Goal: Obtain resource: Download file/media

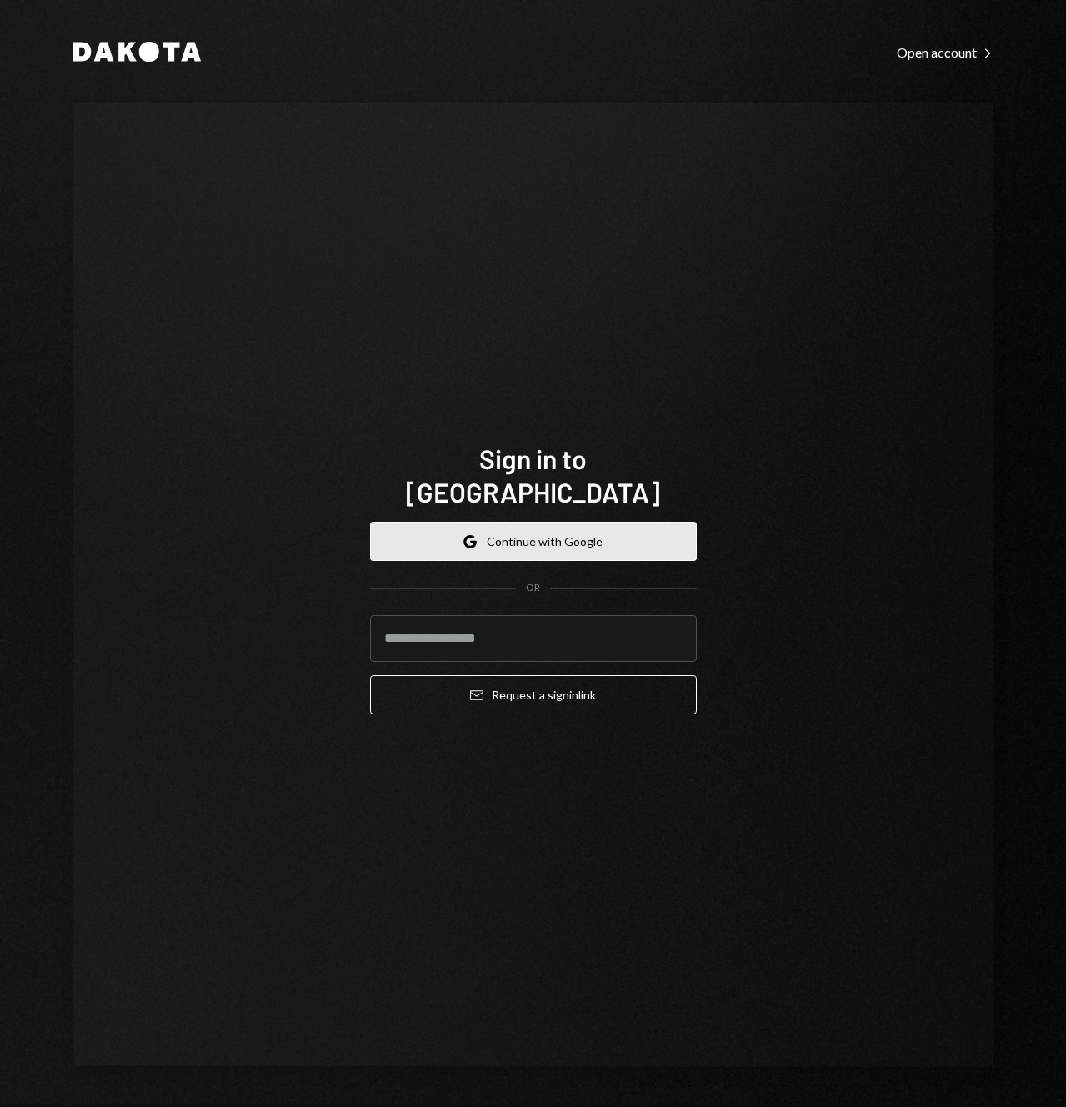
click at [584, 525] on button "Google Continue with Google" at bounding box center [533, 541] width 327 height 39
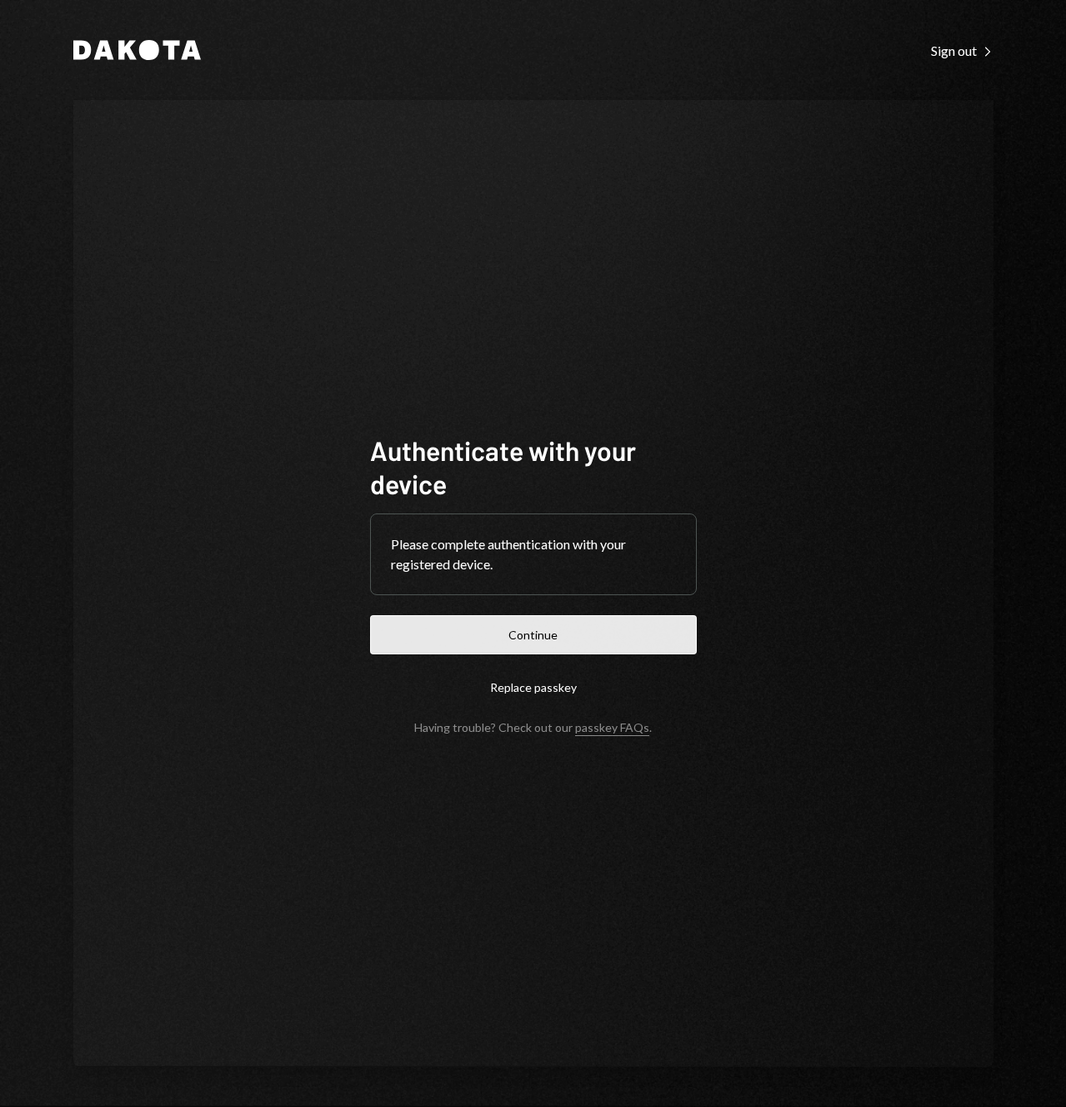
click at [546, 650] on button "Continue" at bounding box center [533, 634] width 327 height 39
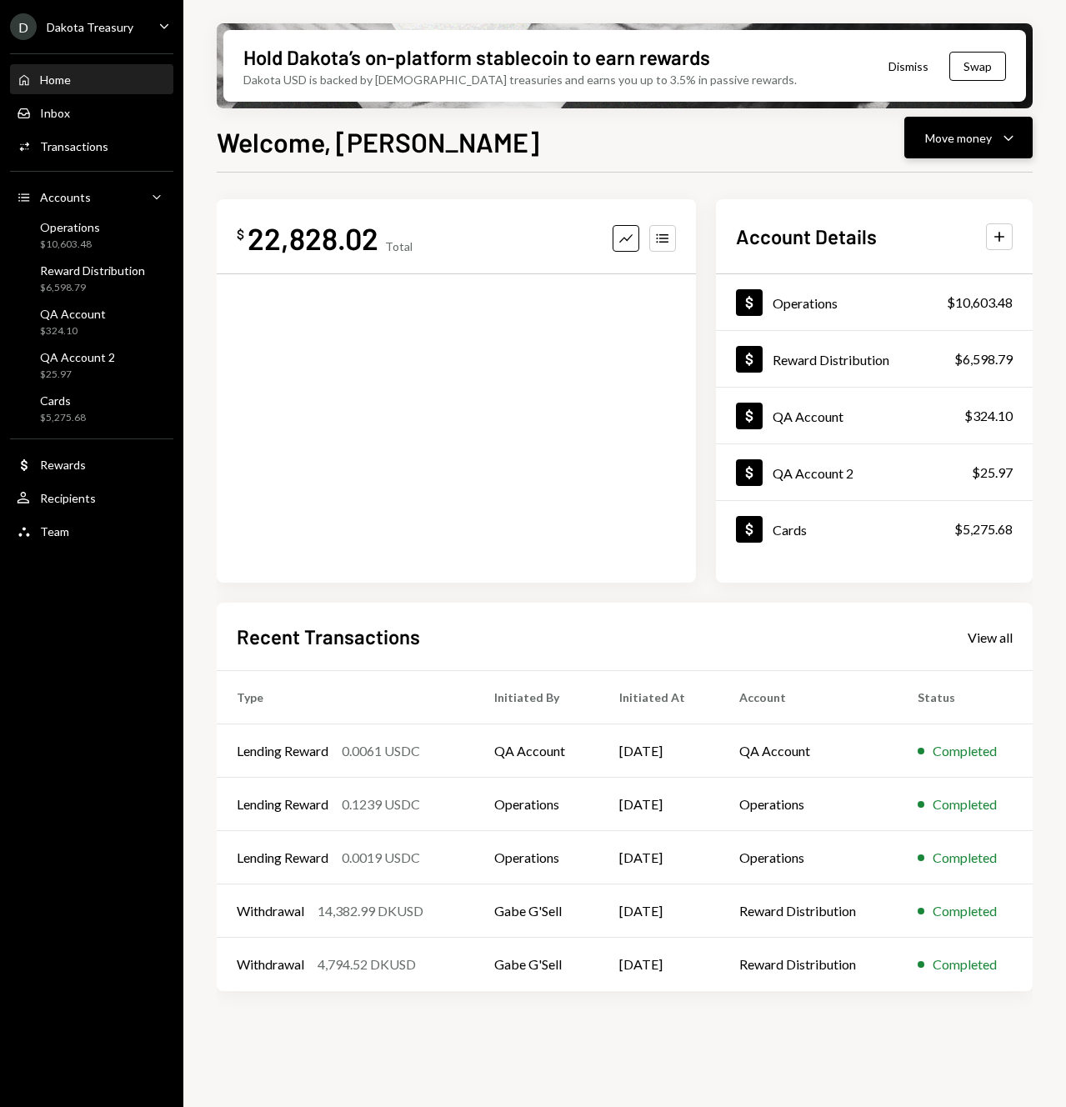
click at [1007, 128] on icon "Caret Down" at bounding box center [1009, 138] width 20 height 20
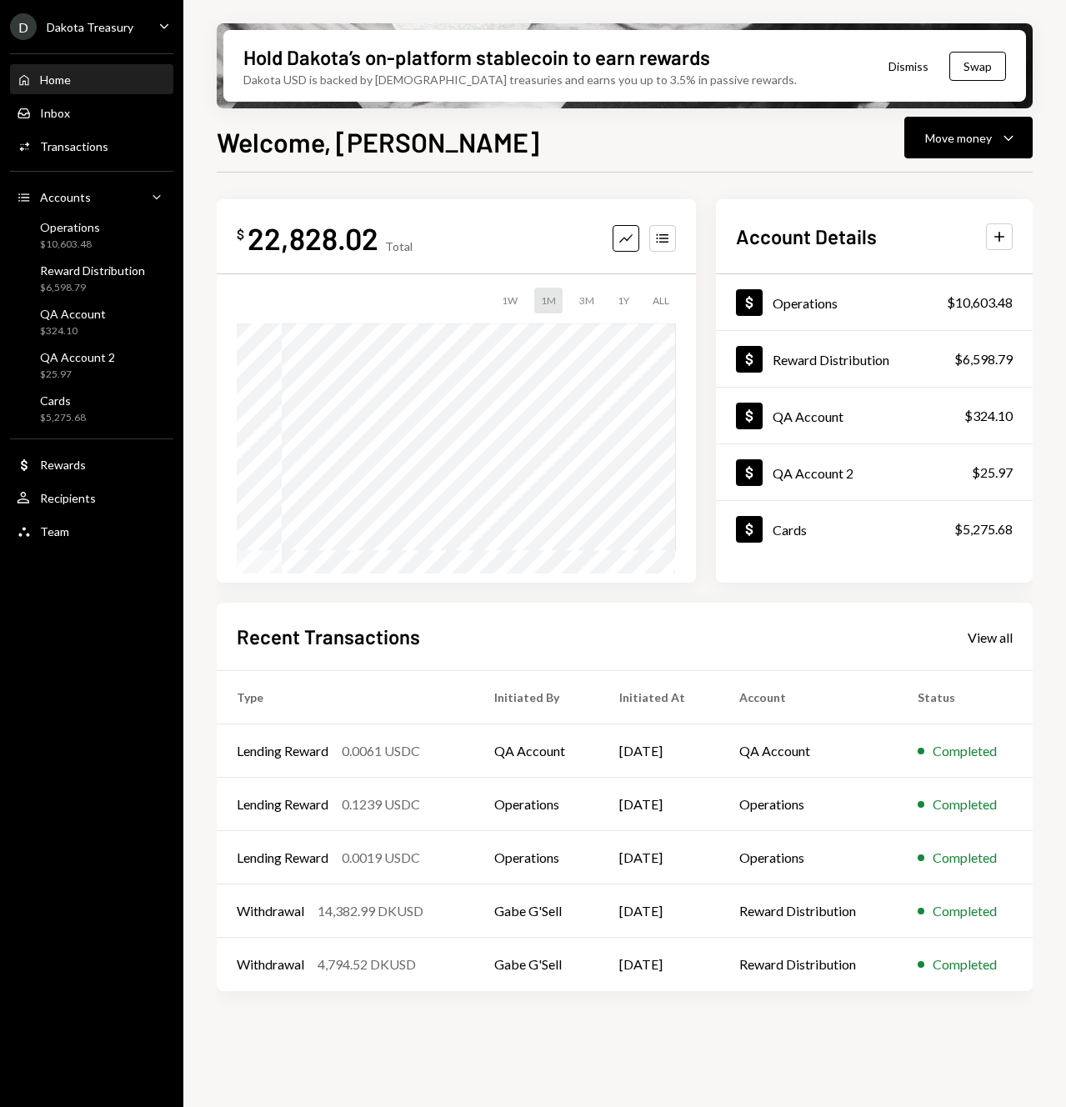
click at [682, 148] on div "Welcome, Justin Move money Caret Down" at bounding box center [625, 140] width 816 height 37
click at [163, 29] on icon "Caret Down" at bounding box center [164, 26] width 18 height 18
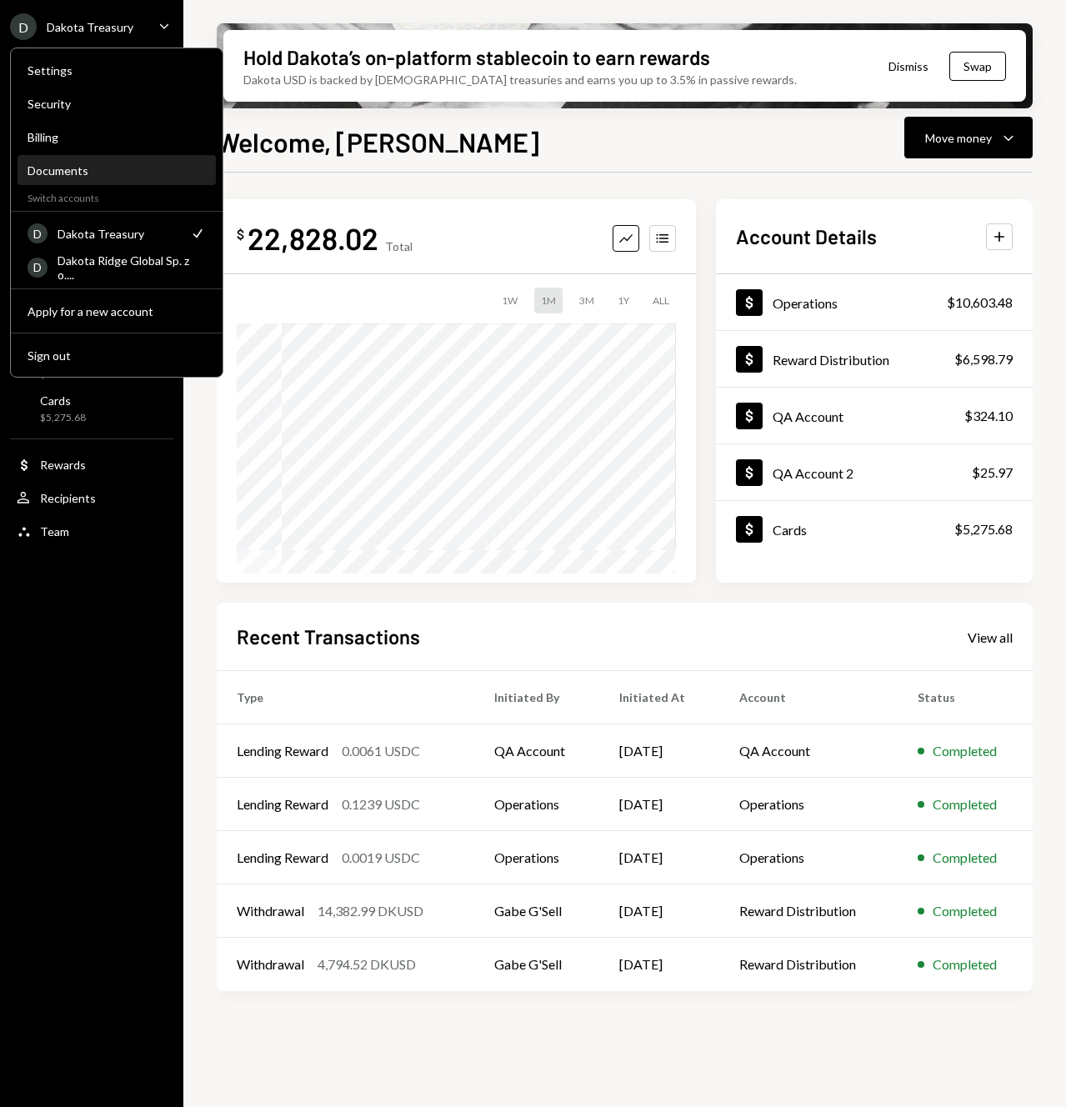
click at [91, 182] on div "Documents" at bounding box center [117, 171] width 178 height 28
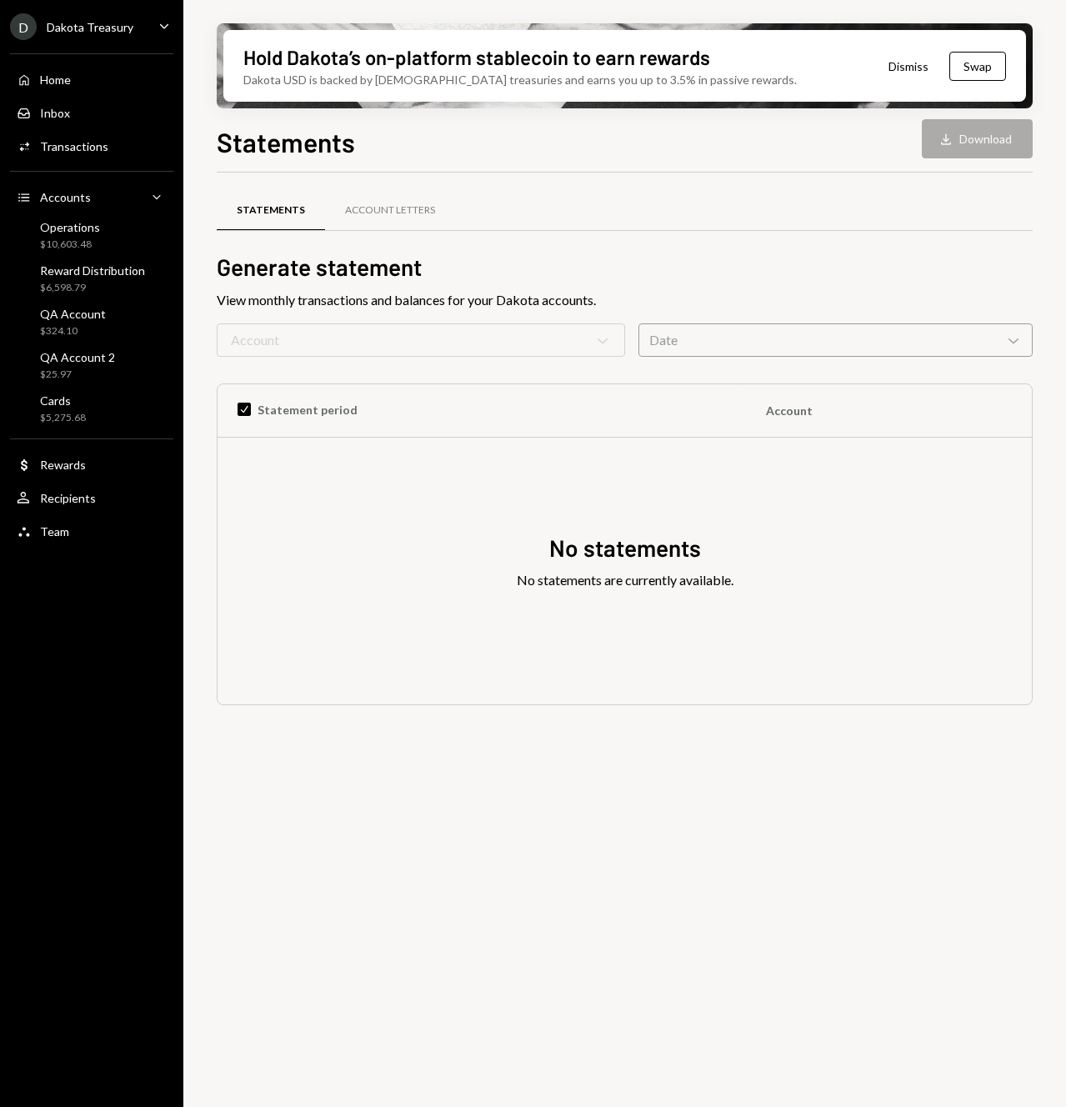
click at [699, 345] on div "Date Chevron Down" at bounding box center [836, 339] width 394 height 33
click at [700, 230] on div at bounding box center [625, 230] width 816 height 1
click at [143, 26] on div "D Dakota Treasury Caret Down" at bounding box center [91, 26] width 183 height 27
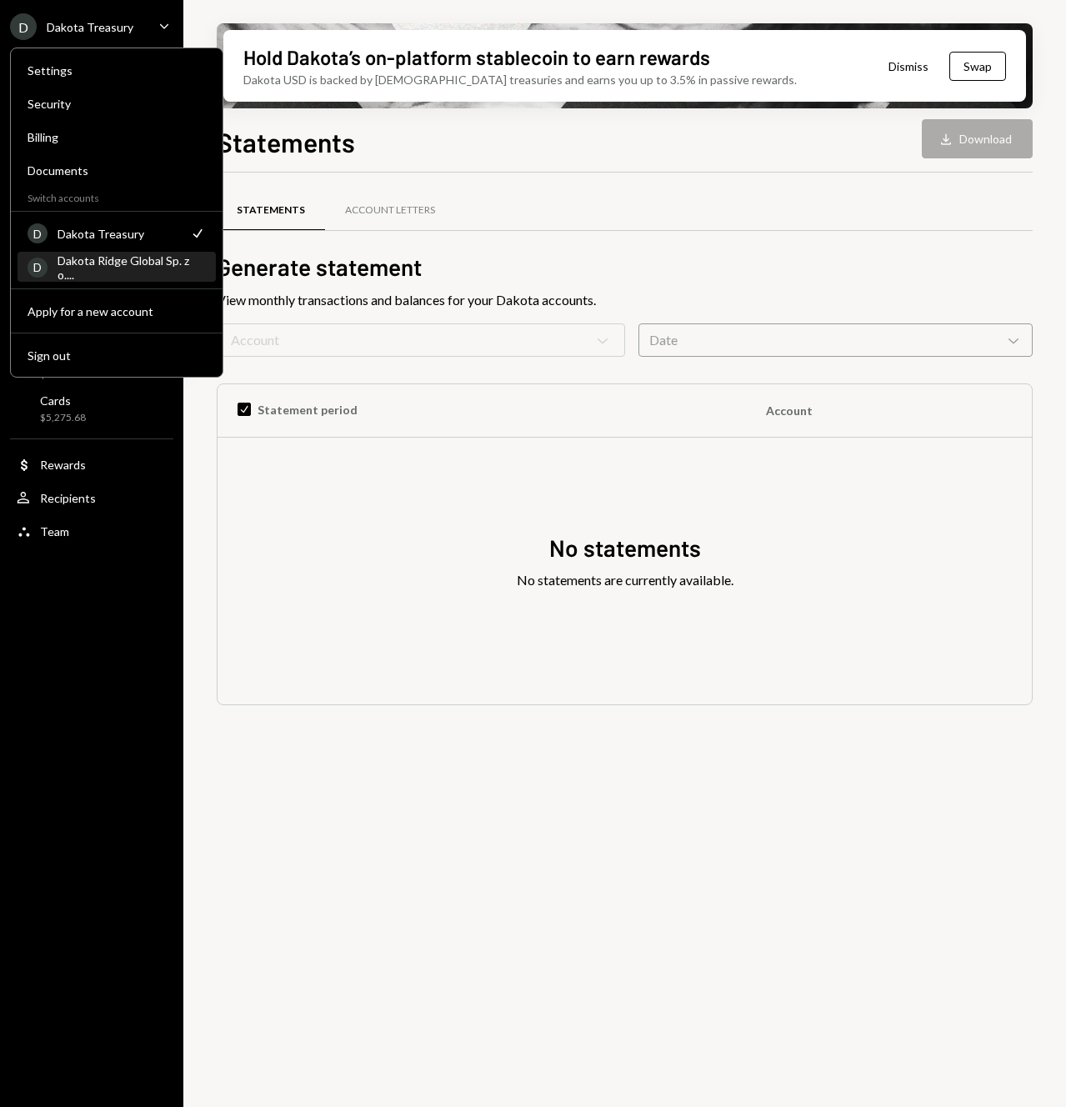
click at [117, 273] on div "Dakota Ridge Global Sp. z o...." at bounding box center [132, 267] width 148 height 28
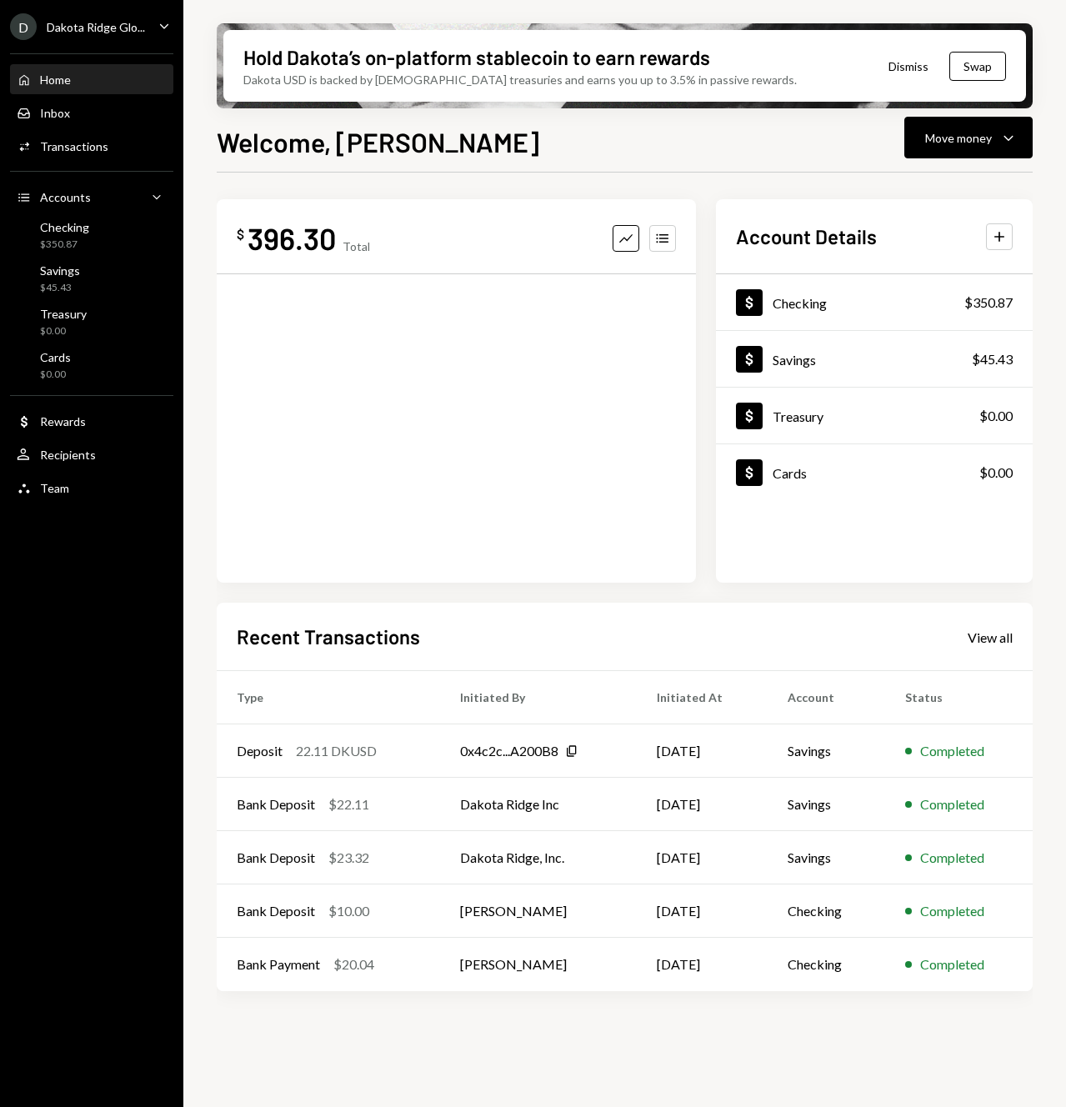
click at [160, 39] on div "D Dakota Ridge Glo... Caret Down" at bounding box center [91, 26] width 183 height 27
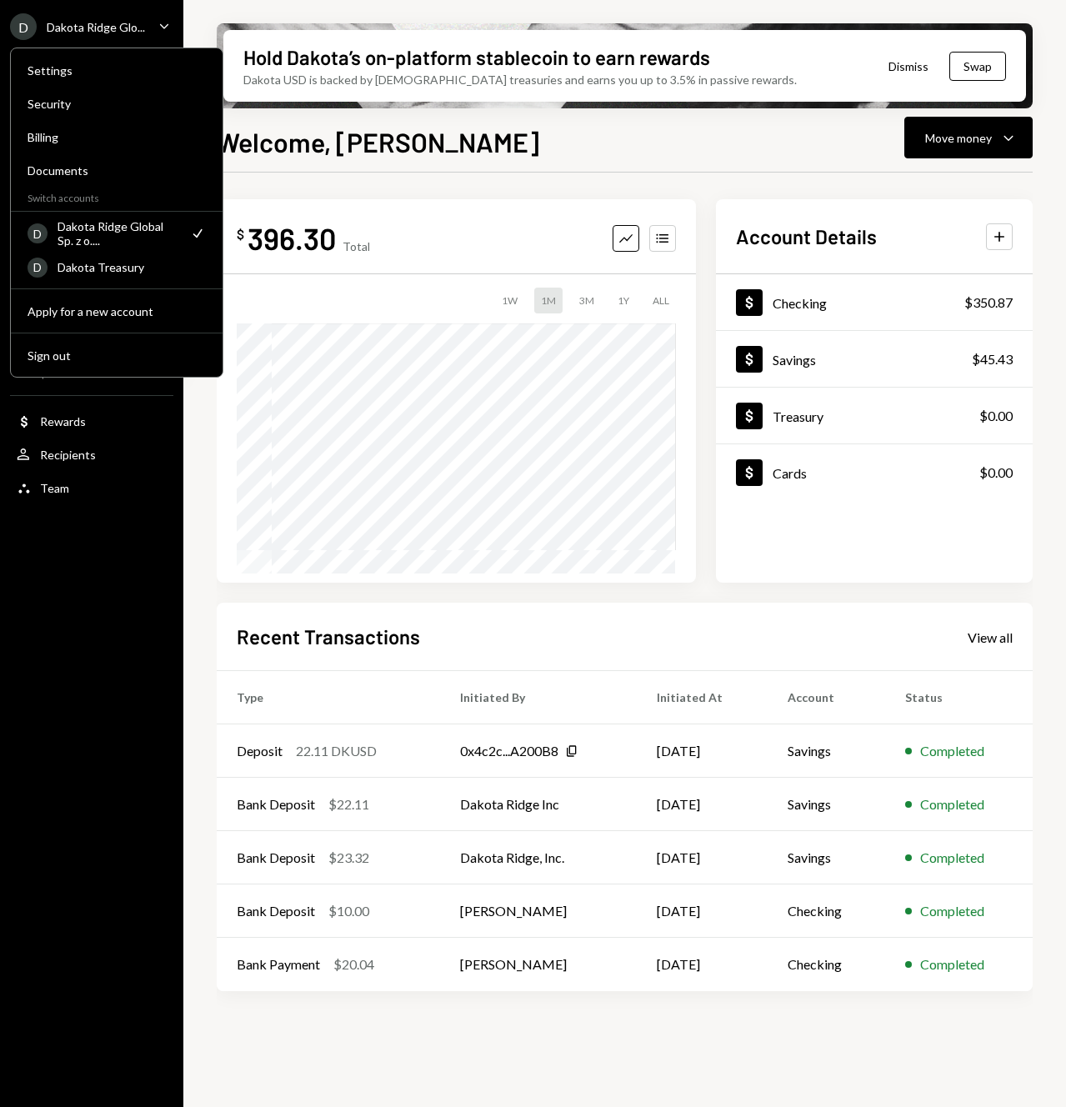
click at [369, 169] on div "Welcome, Justin Move money Caret Down $ 396.30 Total Graph Accounts 1W 1M 3M 1Y…" at bounding box center [625, 664] width 816 height 1084
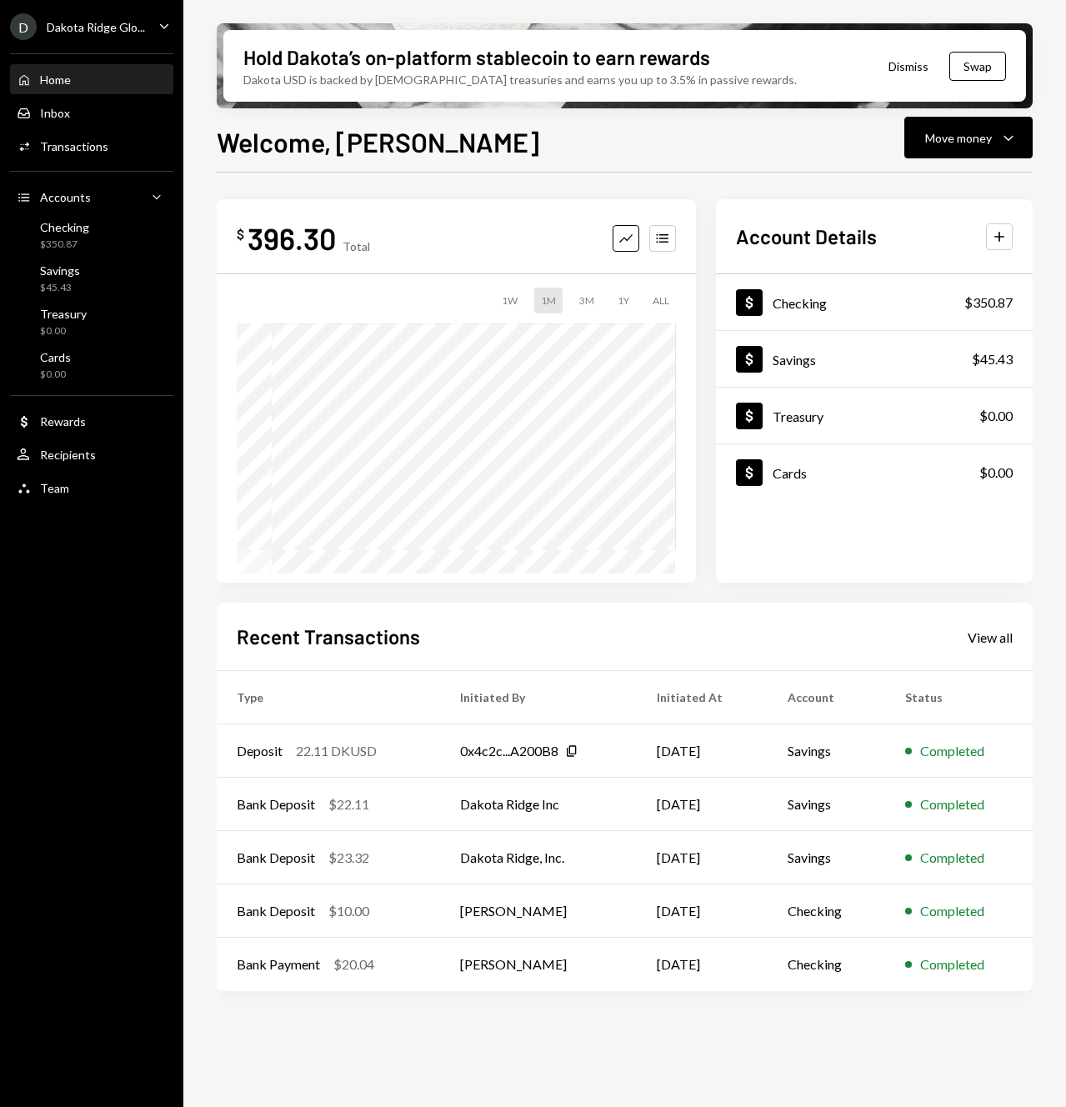
click at [143, 23] on div "D Dakota Ridge Glo... Caret Down" at bounding box center [91, 26] width 183 height 27
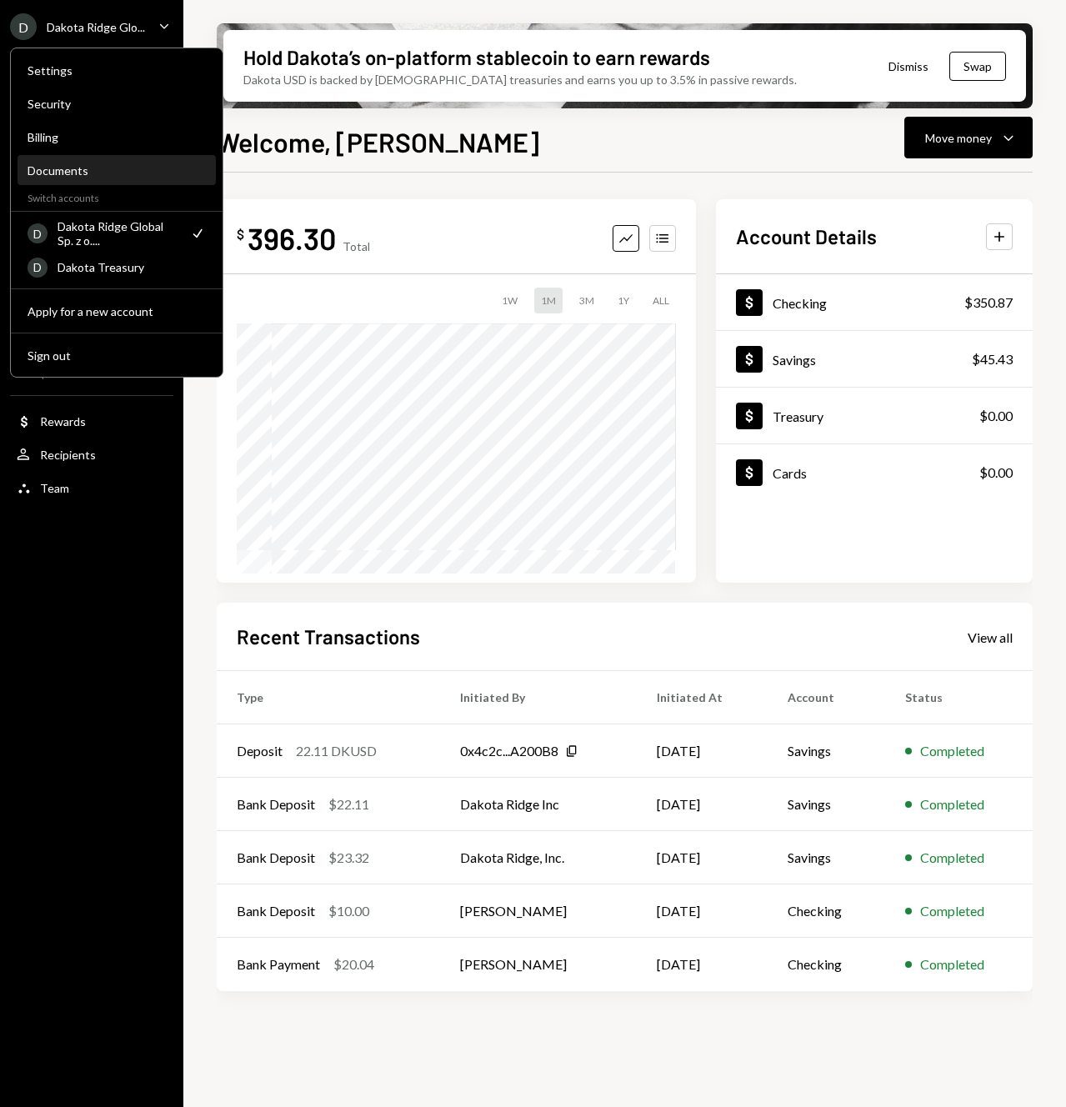
click at [105, 168] on div "Documents" at bounding box center [117, 170] width 178 height 14
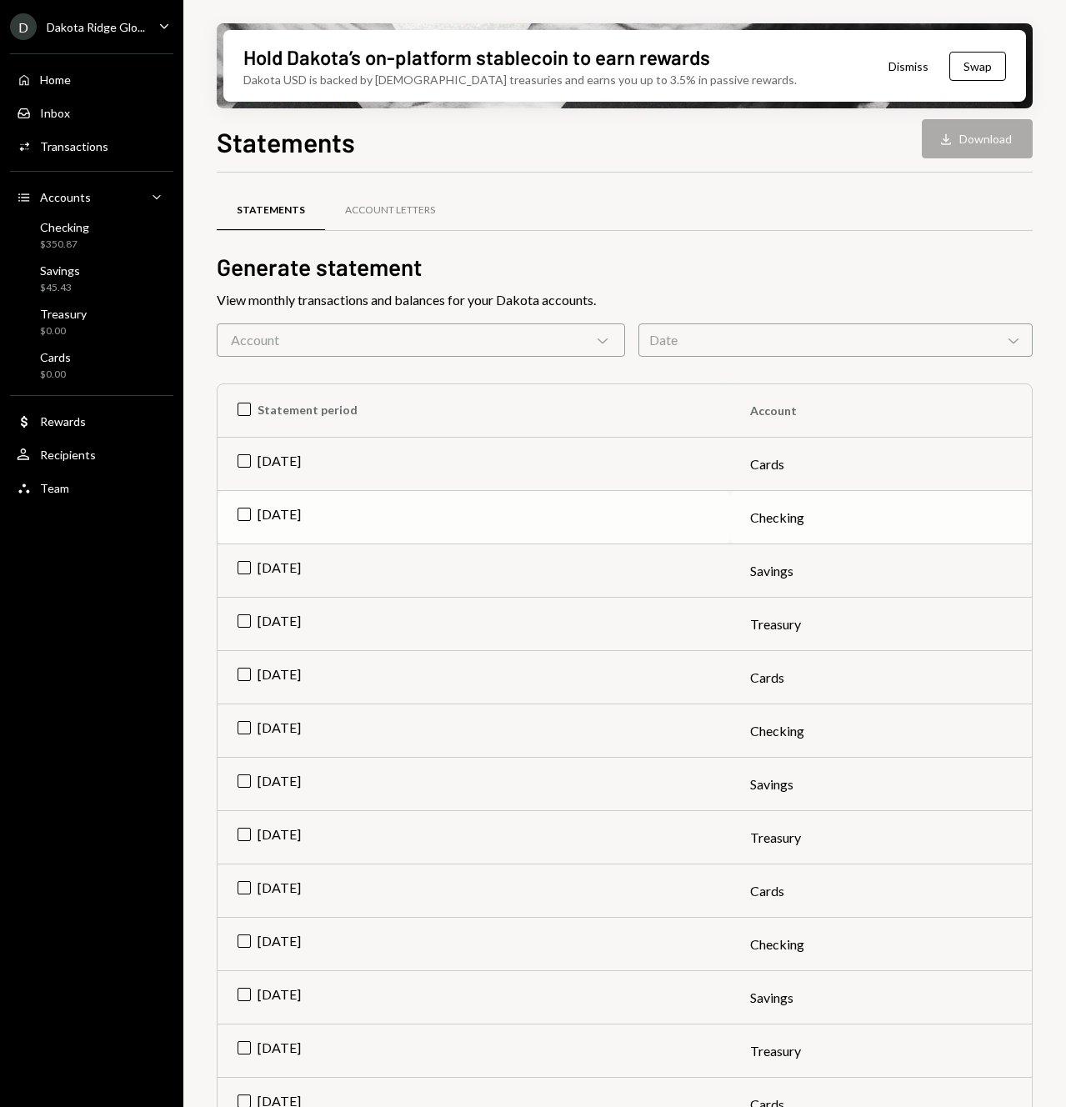
click at [245, 514] on td "Jul 2025" at bounding box center [474, 517] width 513 height 53
click at [987, 143] on button "Download Download" at bounding box center [977, 138] width 111 height 39
click at [244, 512] on td "Check Jul 2025" at bounding box center [474, 517] width 513 height 53
click at [240, 570] on td "[DATE]" at bounding box center [474, 570] width 513 height 53
click at [238, 615] on td "[DATE]" at bounding box center [474, 624] width 513 height 53
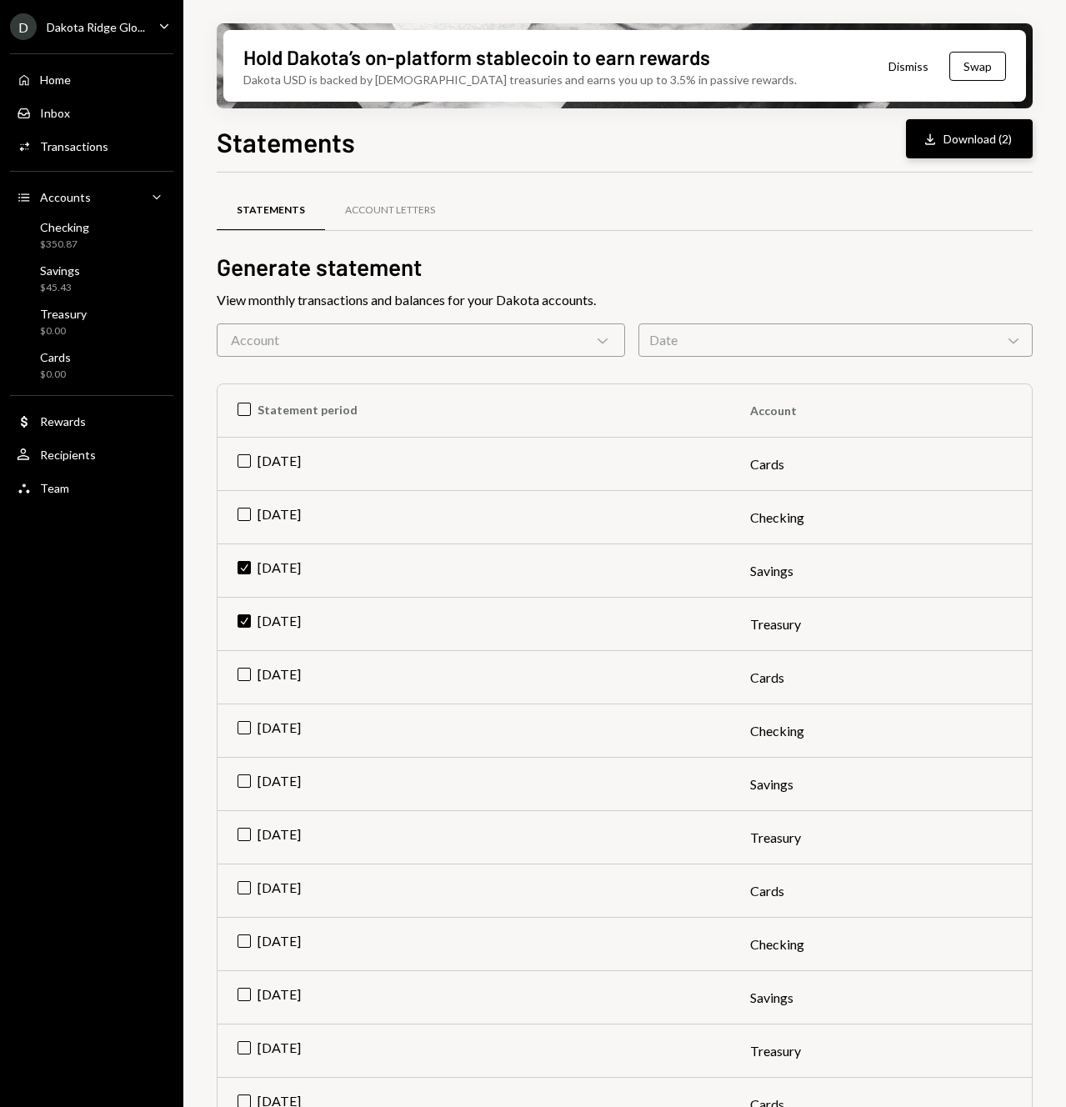
click at [987, 142] on button "Download Download (2)" at bounding box center [969, 138] width 127 height 39
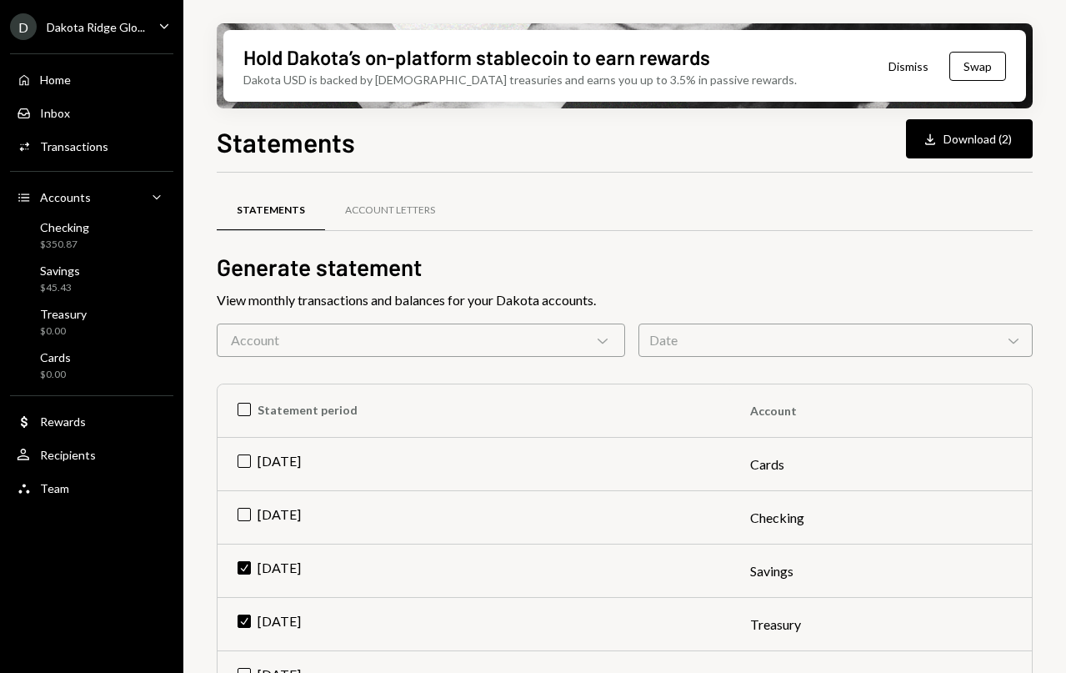
click at [1050, 327] on div "Hold Dakota’s on-platform stablecoin to earn rewards Dakota USD is backed by U.…" at bounding box center [624, 336] width 883 height 673
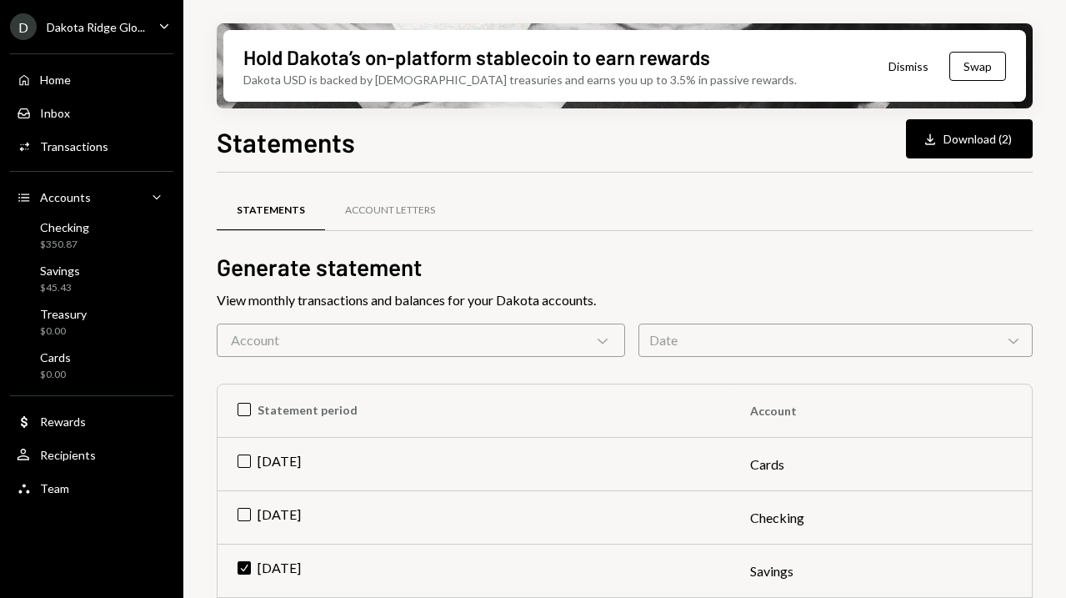
click at [1041, 403] on div "Hold Dakota’s on-platform stablecoin to earn rewards Dakota USD is backed by U.…" at bounding box center [624, 299] width 883 height 598
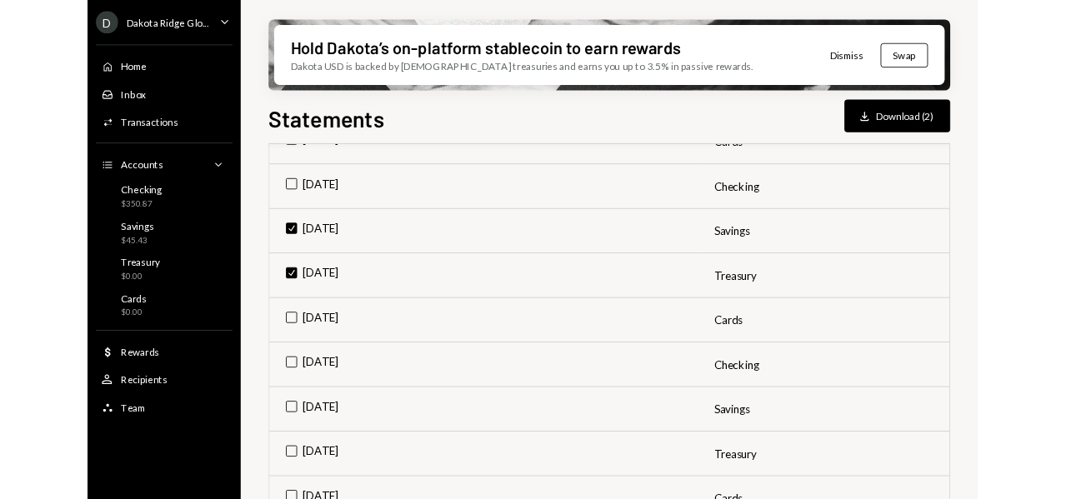
scroll to position [277, 0]
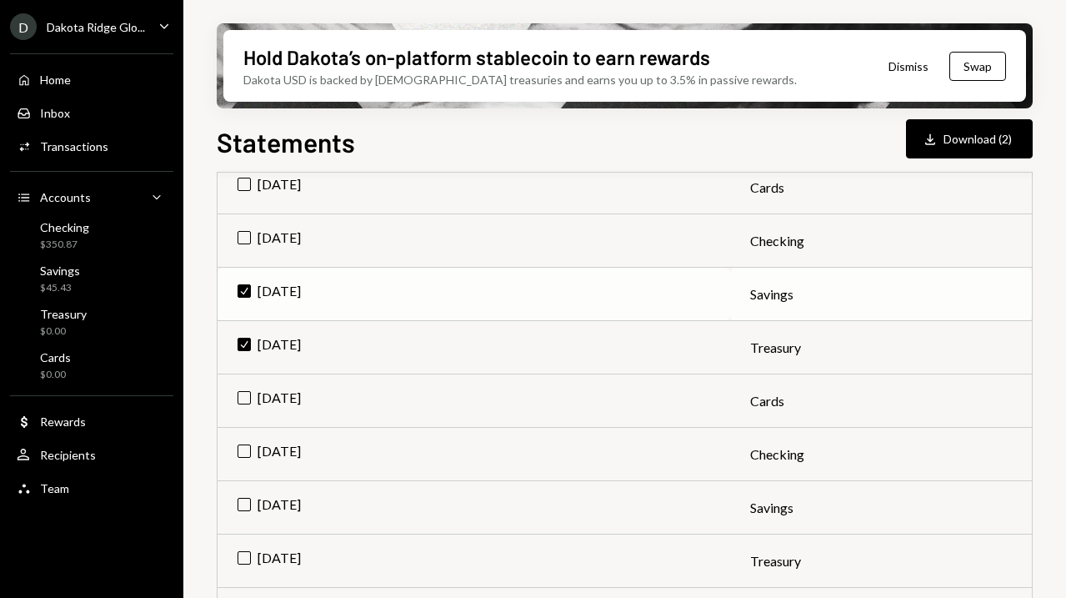
click at [241, 290] on td "Check Jul 2025" at bounding box center [474, 294] width 513 height 53
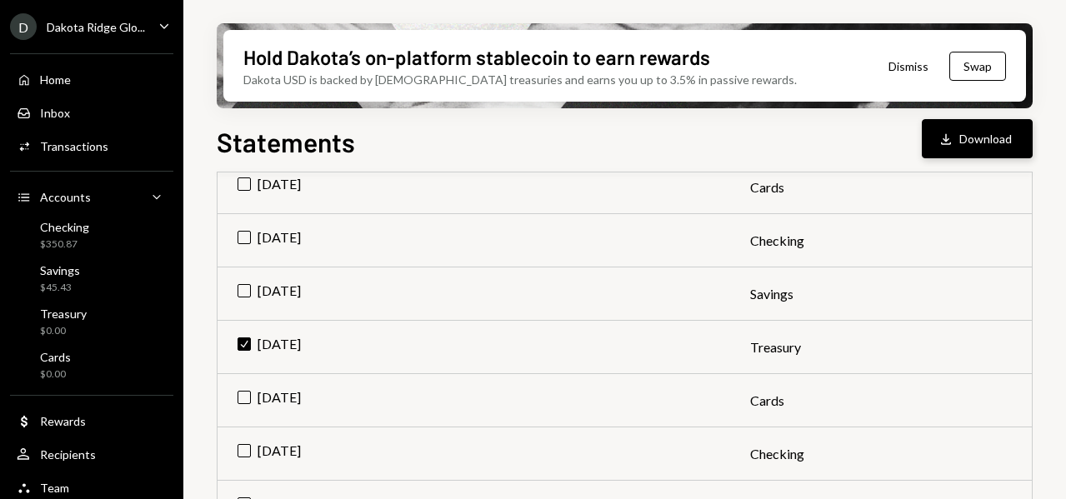
click at [961, 145] on button "Download Download" at bounding box center [977, 138] width 111 height 39
click at [981, 144] on button "Download Download" at bounding box center [977, 138] width 111 height 39
click at [242, 346] on td "Check Jul 2025" at bounding box center [474, 347] width 513 height 53
click at [242, 292] on td "[DATE]" at bounding box center [474, 294] width 513 height 53
click at [957, 133] on div "Download" at bounding box center [949, 139] width 22 height 17
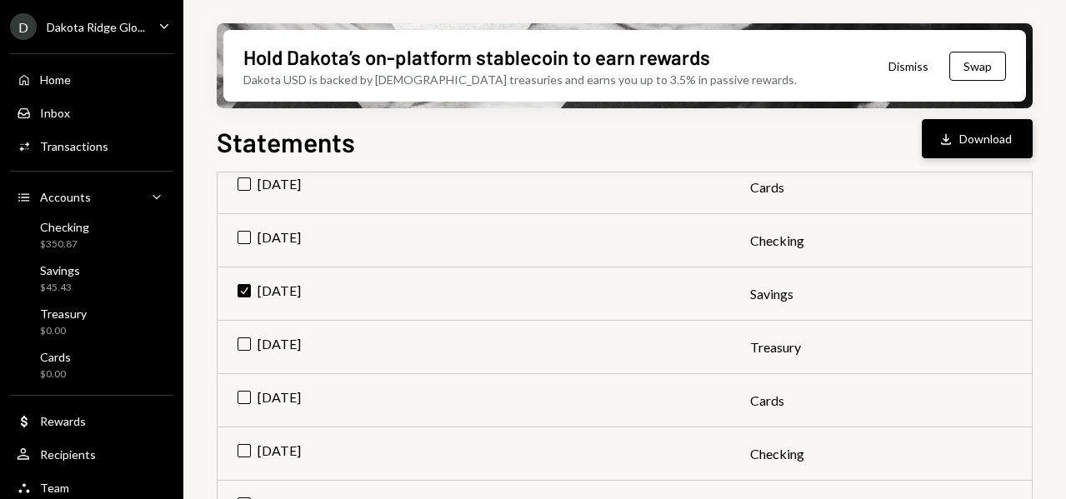
click at [951, 138] on icon "Download" at bounding box center [946, 139] width 17 height 17
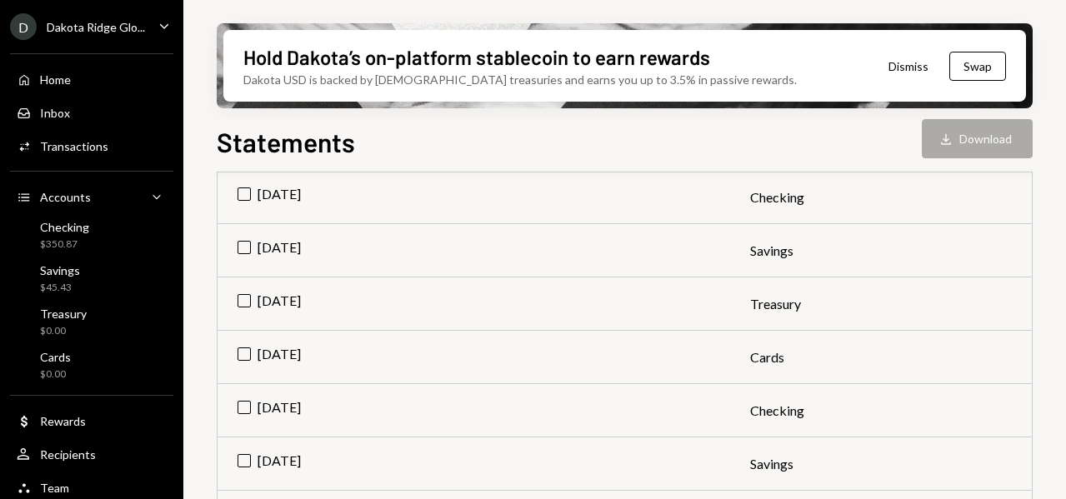
scroll to position [327, 0]
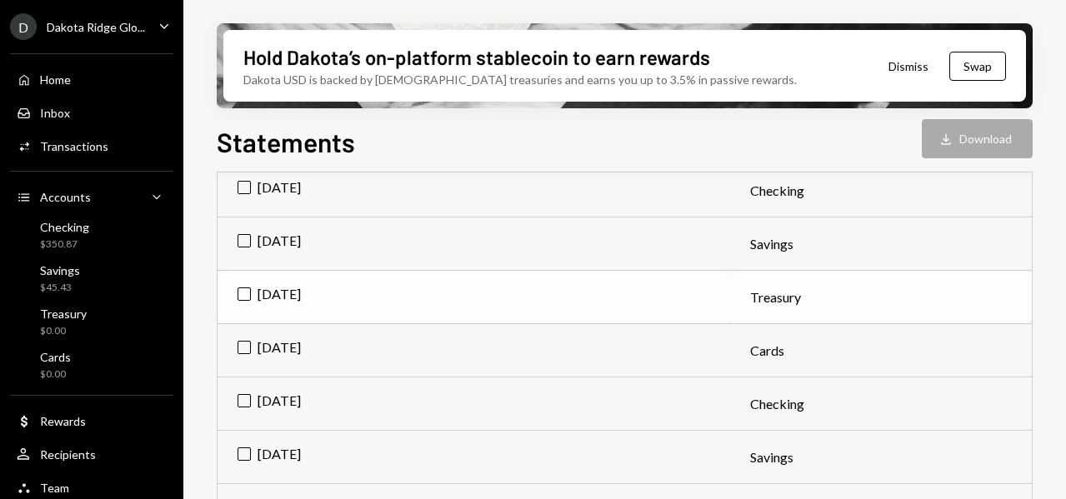
click at [247, 292] on td "[DATE]" at bounding box center [474, 297] width 513 height 53
click at [979, 137] on button "Download Download" at bounding box center [977, 138] width 111 height 39
click at [244, 293] on td "Check Jul 2025" at bounding box center [474, 297] width 513 height 53
click at [246, 240] on td "Jul 2025" at bounding box center [474, 244] width 513 height 53
click at [242, 243] on td "Check Jul 2025" at bounding box center [474, 244] width 513 height 53
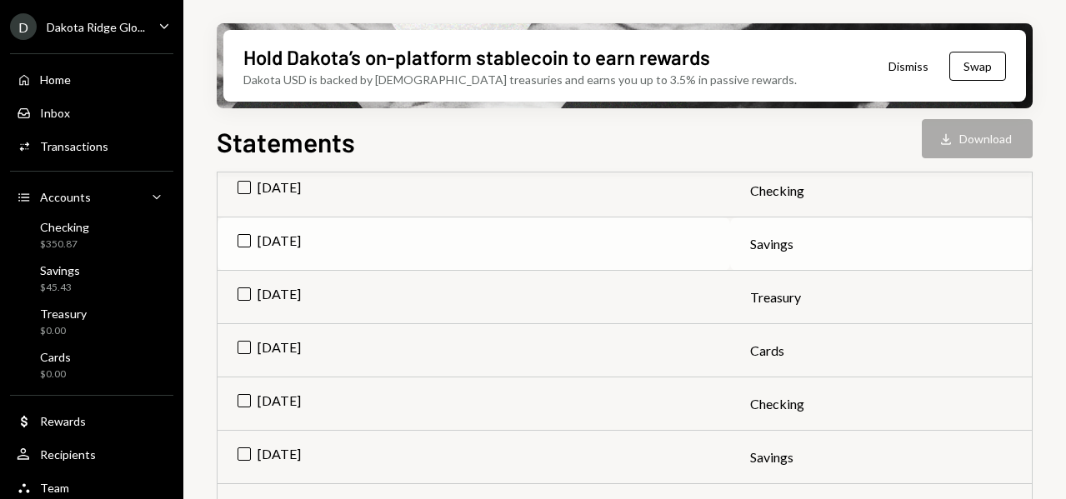
click at [242, 243] on td "Jul 2025" at bounding box center [474, 244] width 513 height 53
click at [979, 140] on button "Download Download" at bounding box center [977, 138] width 111 height 39
click at [897, 152] on div "Statements Download Download" at bounding box center [625, 140] width 816 height 37
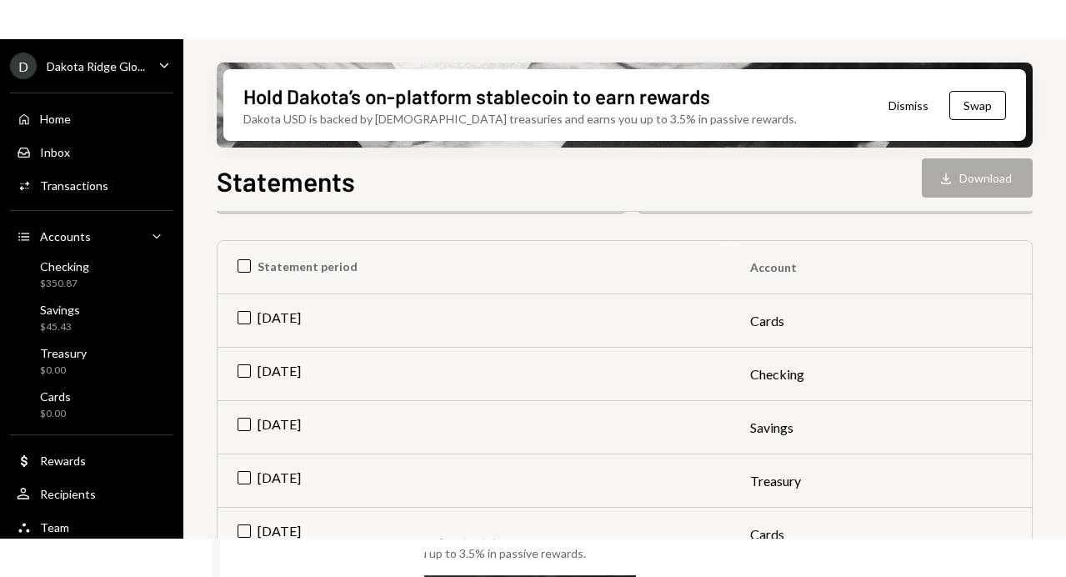
scroll to position [194, 0]
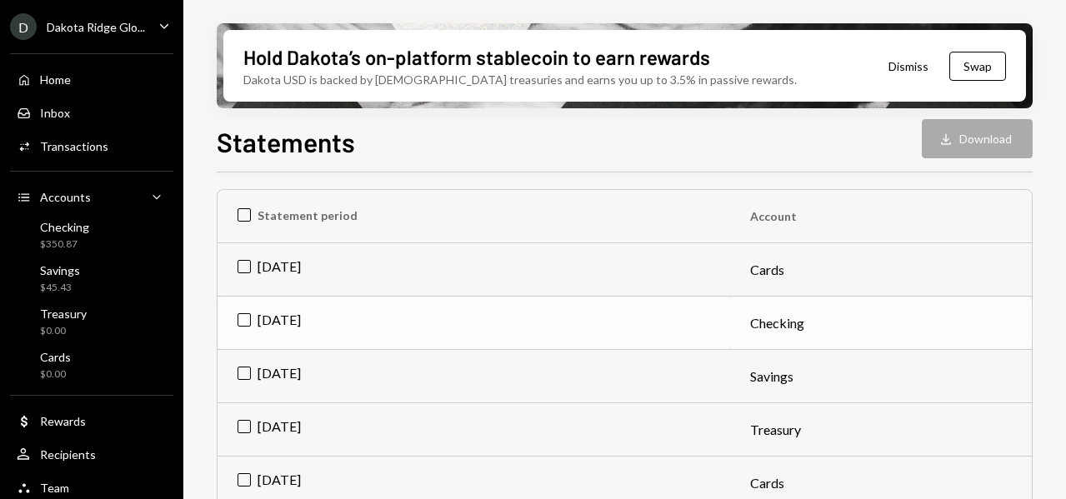
click at [238, 324] on td "Jul 2025" at bounding box center [474, 323] width 513 height 53
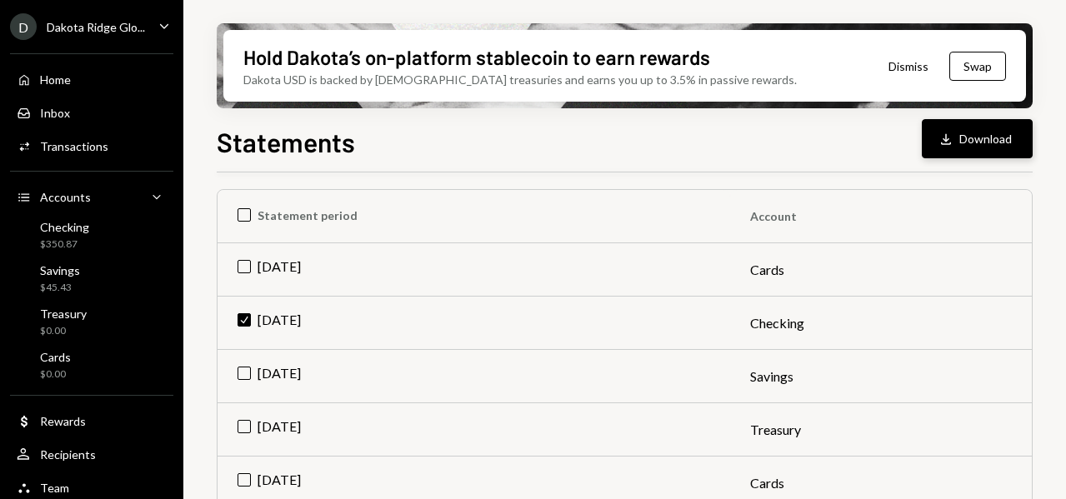
click at [974, 139] on button "Download Download" at bounding box center [977, 138] width 111 height 39
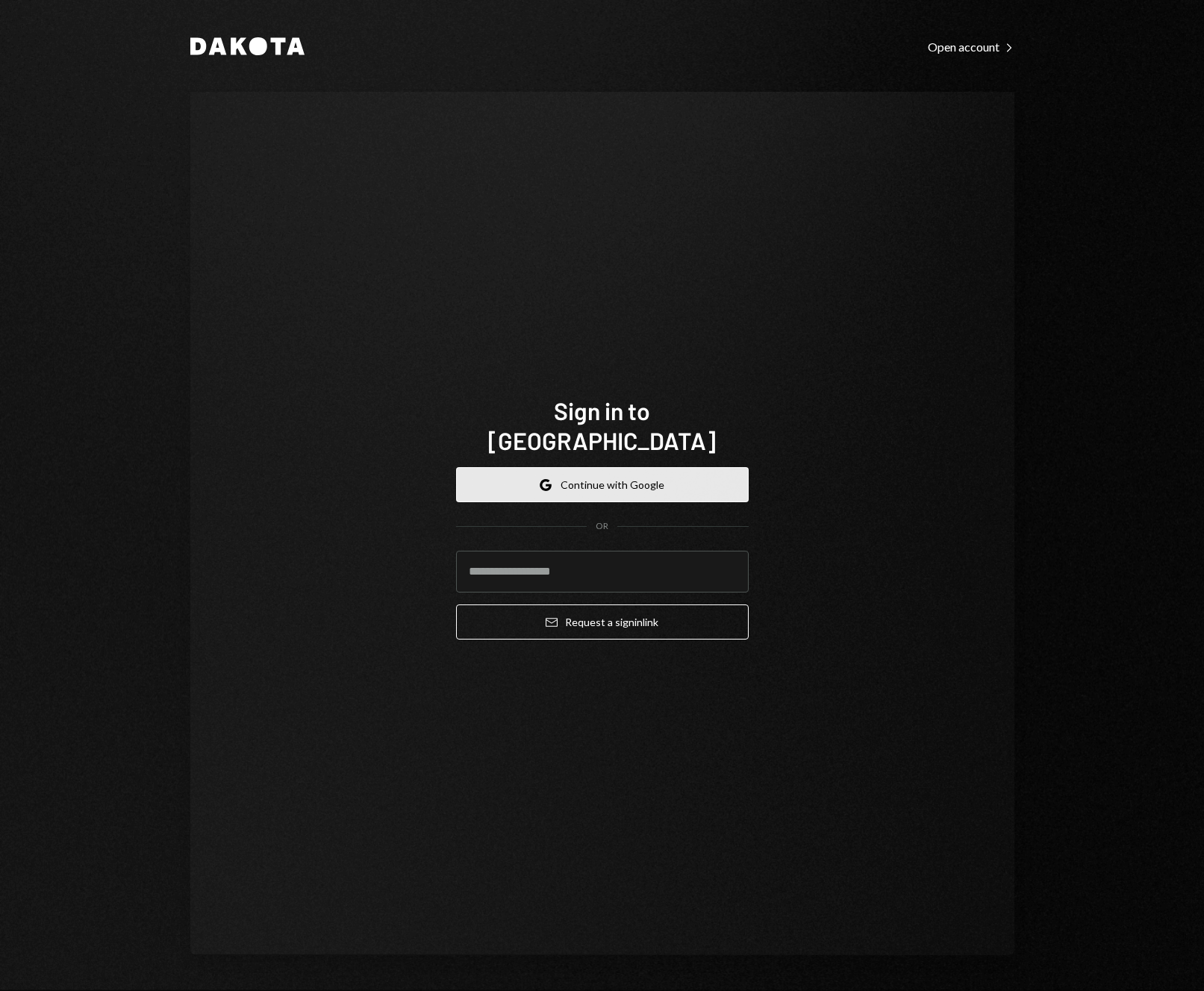
click at [644, 471] on button "Google Continue with Google" at bounding box center [602, 484] width 293 height 35
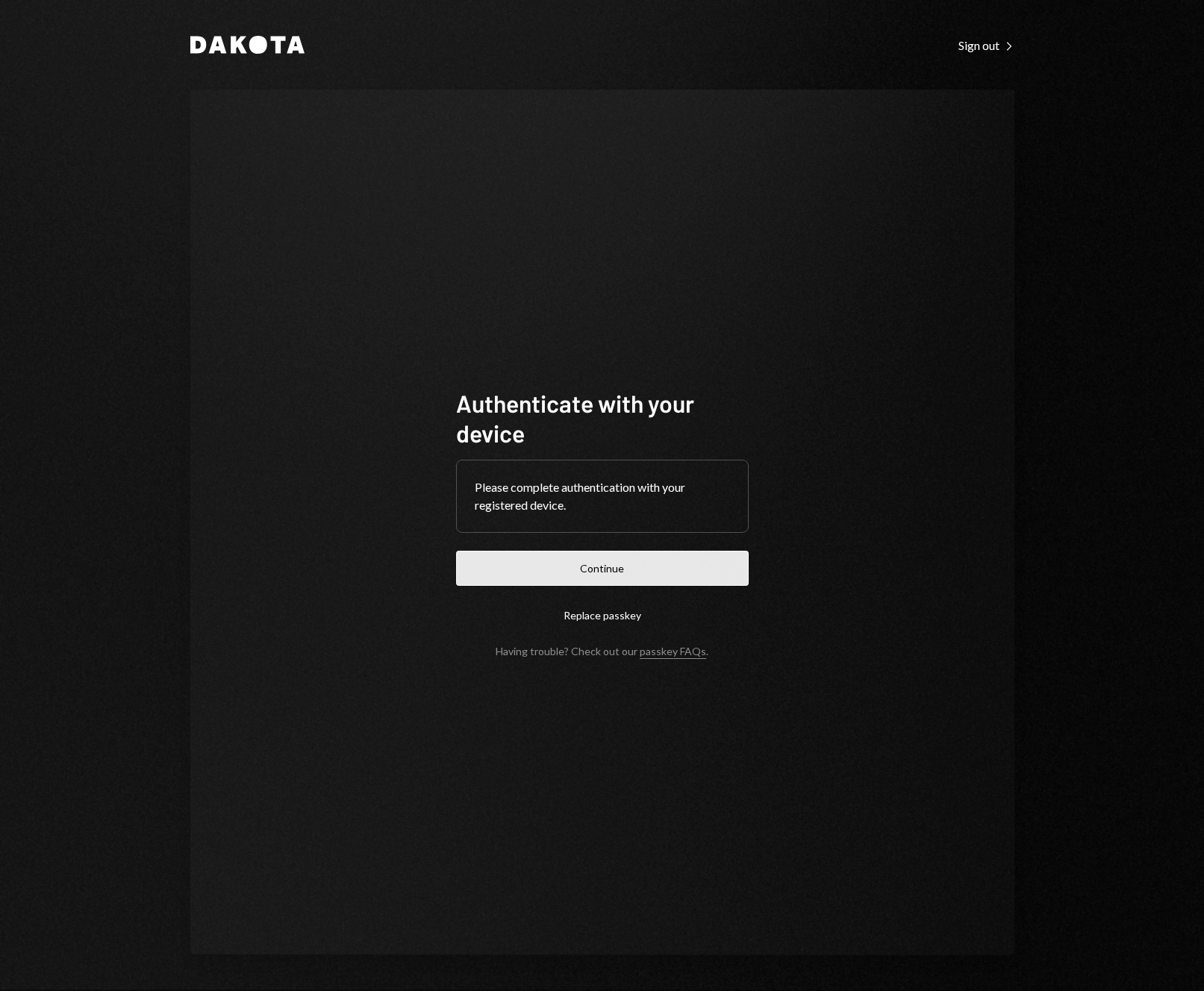
click at [662, 572] on button "Continue" at bounding box center [602, 568] width 293 height 35
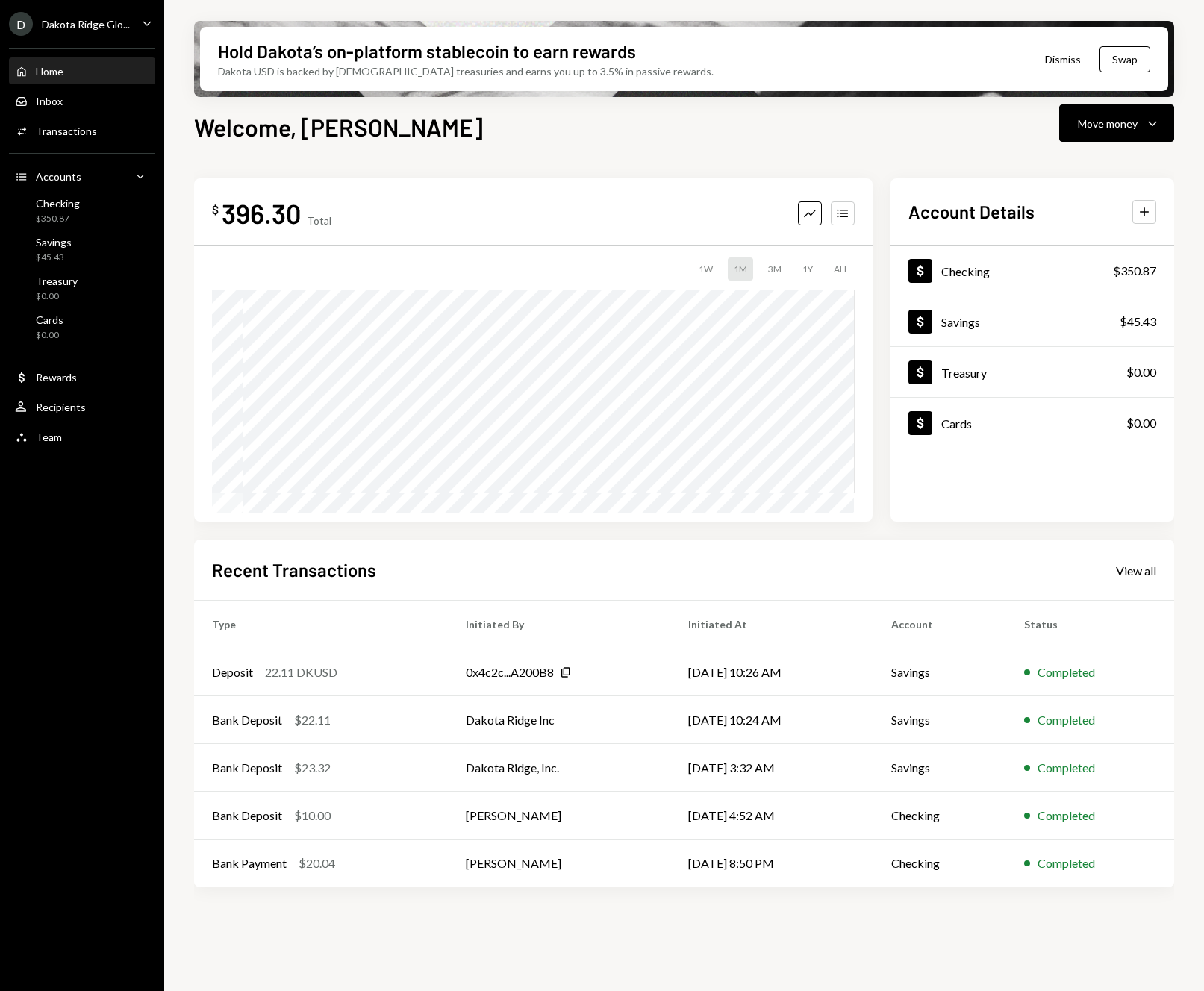
click at [149, 30] on icon "Caret Down" at bounding box center [147, 23] width 16 height 16
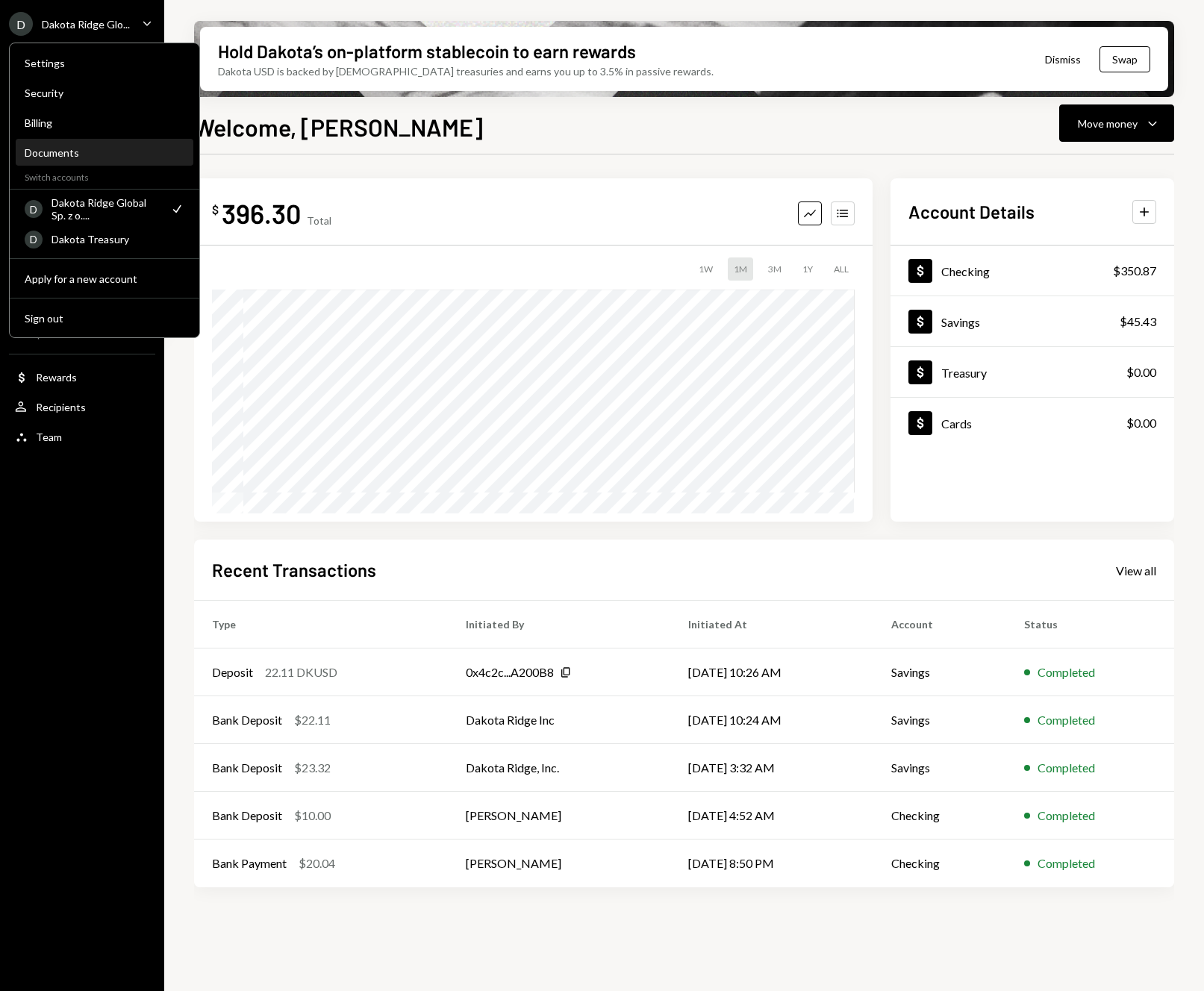
click at [86, 147] on div "Documents" at bounding box center [105, 152] width 159 height 13
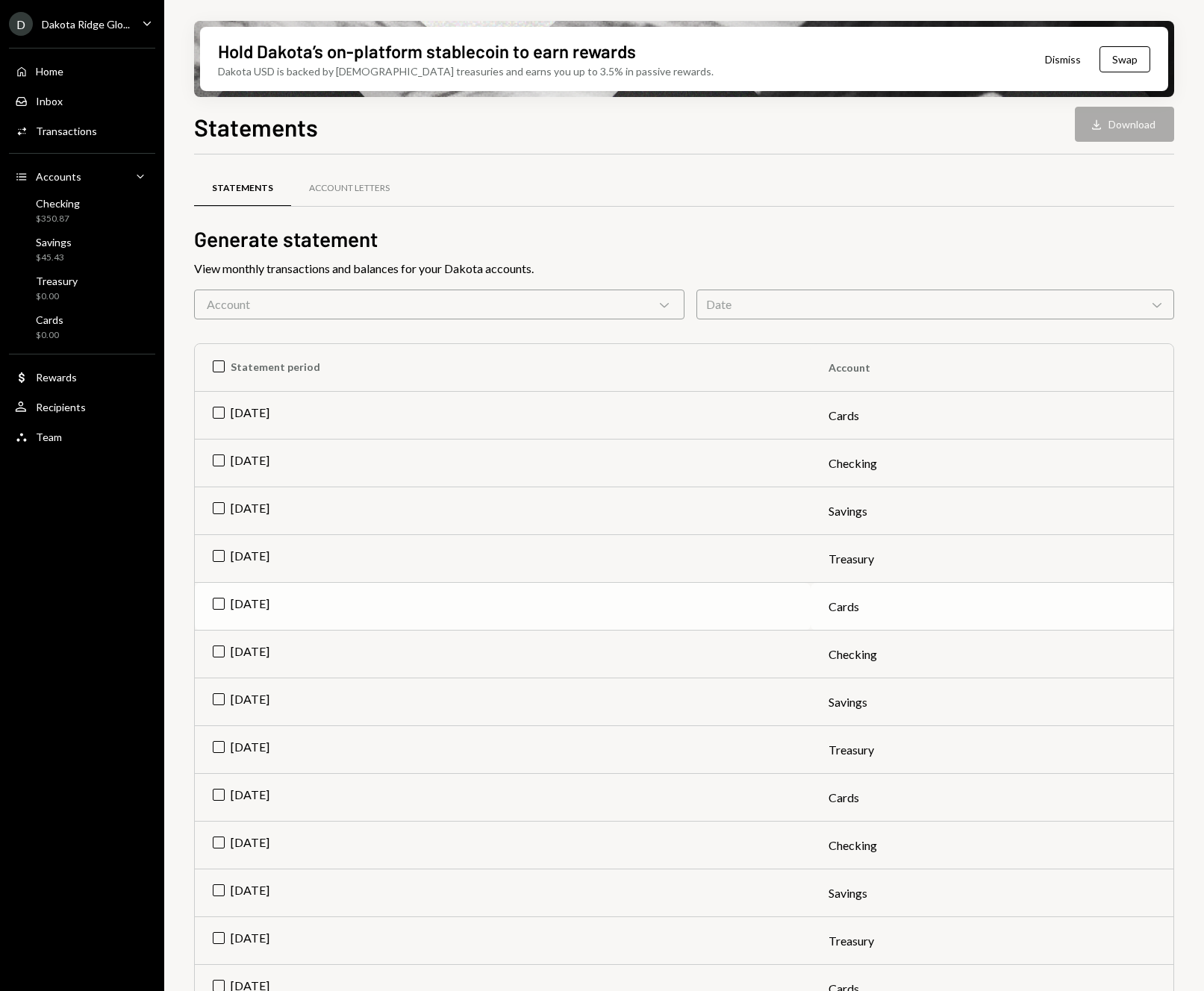
click at [214, 603] on td "[DATE]" at bounding box center [503, 606] width 616 height 47
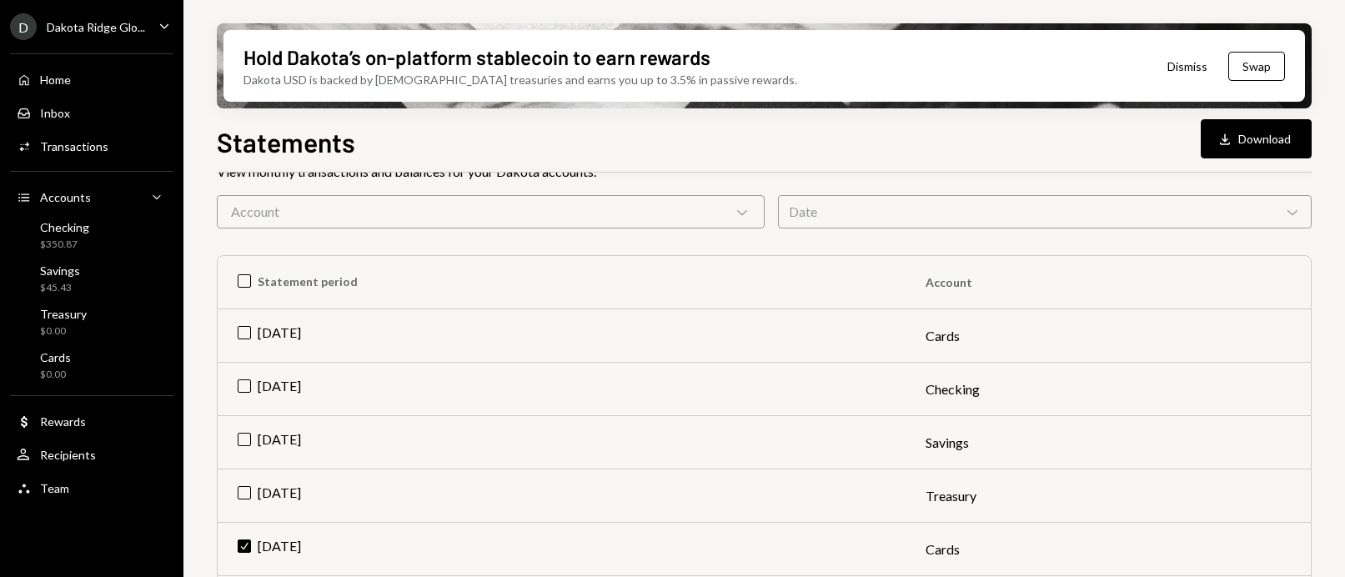
scroll to position [131, 0]
click at [1255, 152] on button "Download Download" at bounding box center [1255, 138] width 111 height 39
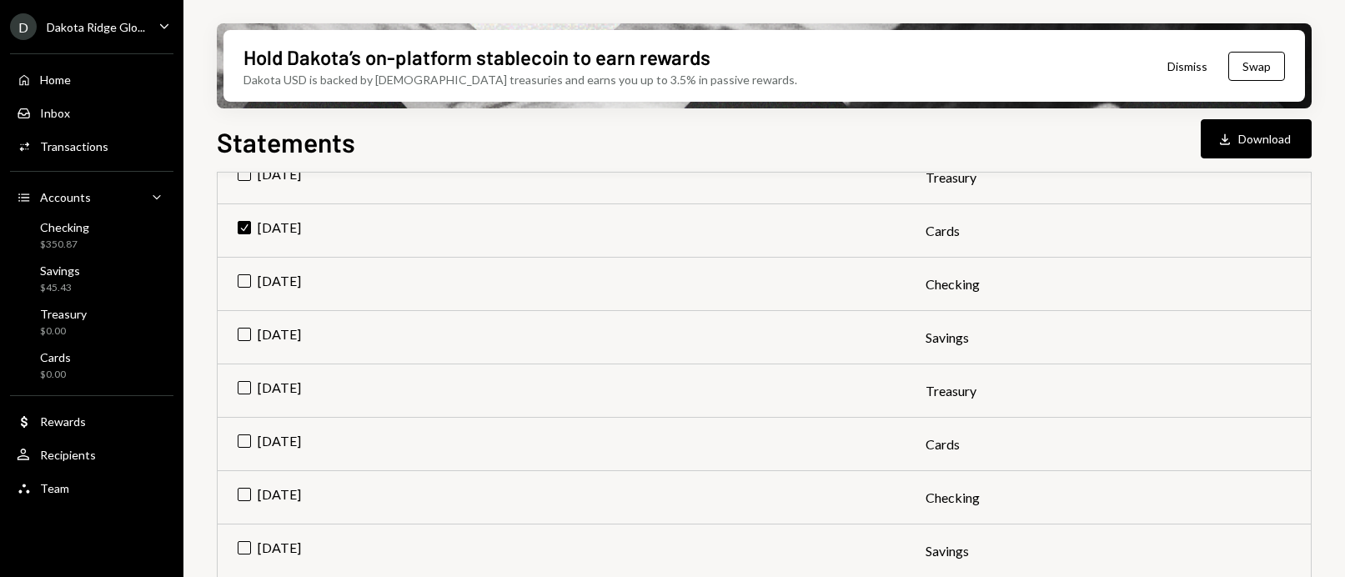
scroll to position [433, 0]
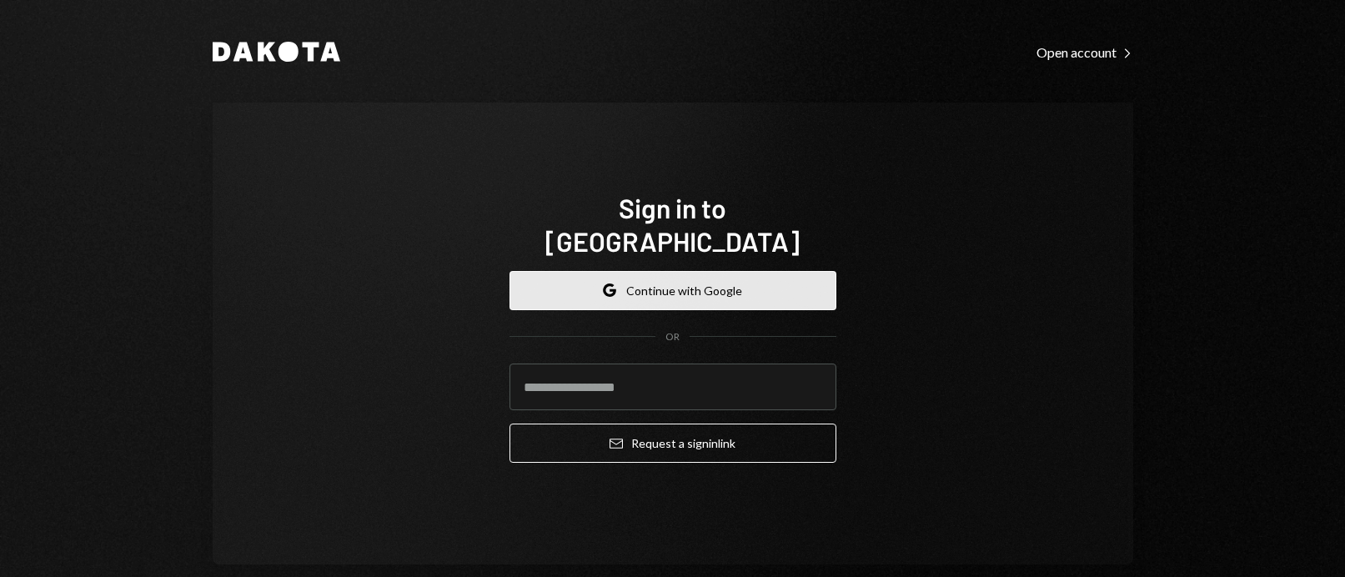
click at [680, 273] on button "Google Continue with Google" at bounding box center [672, 290] width 327 height 39
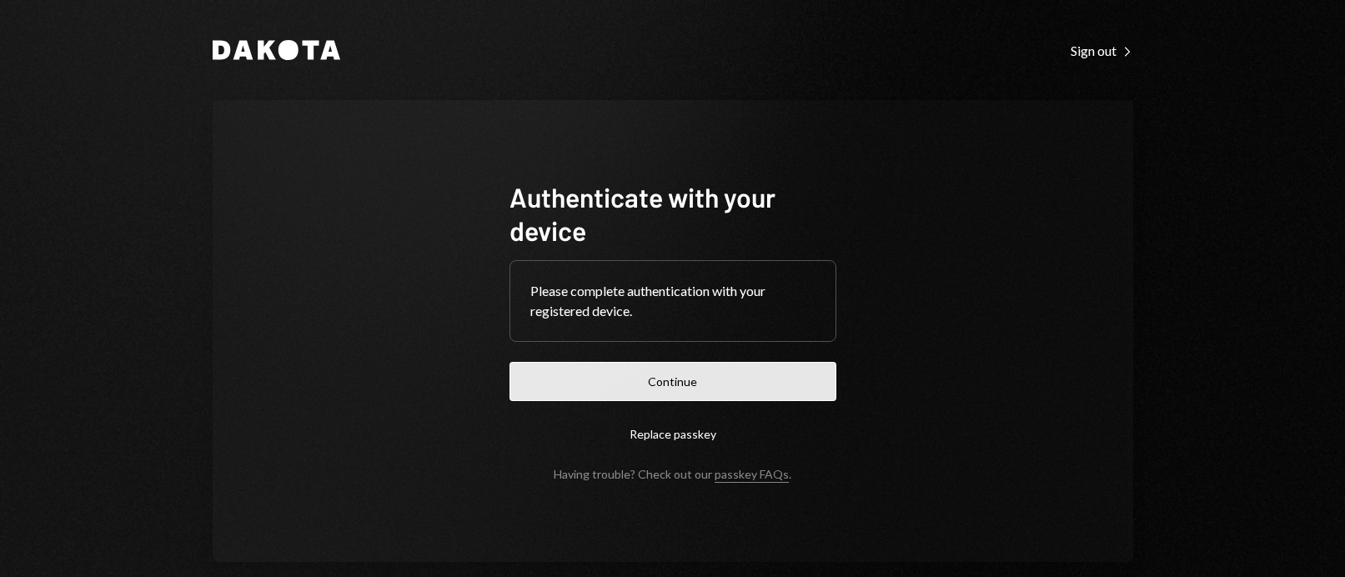
click at [744, 378] on button "Continue" at bounding box center [672, 381] width 327 height 39
